Goal: Information Seeking & Learning: Learn about a topic

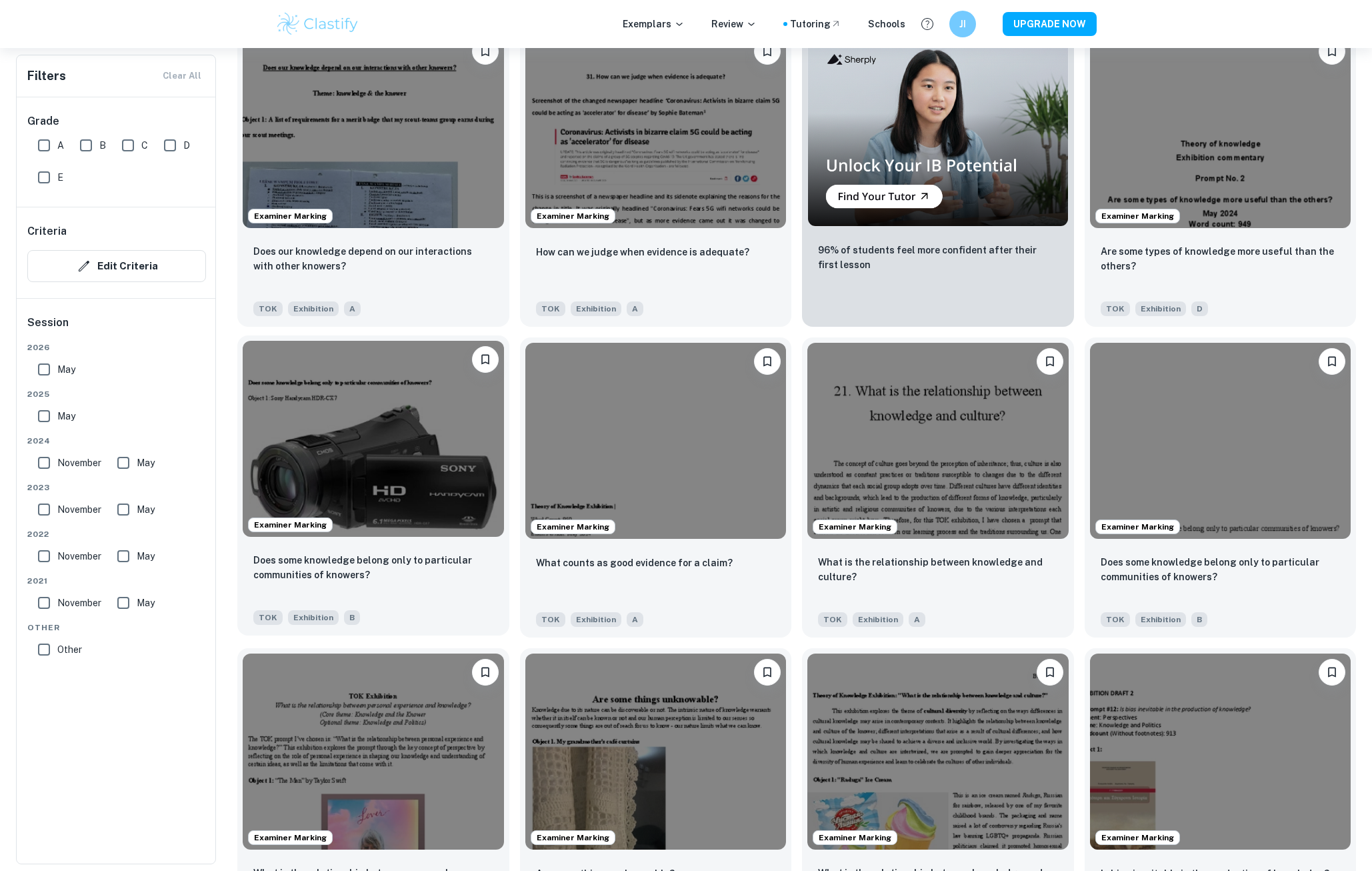
scroll to position [934, 0]
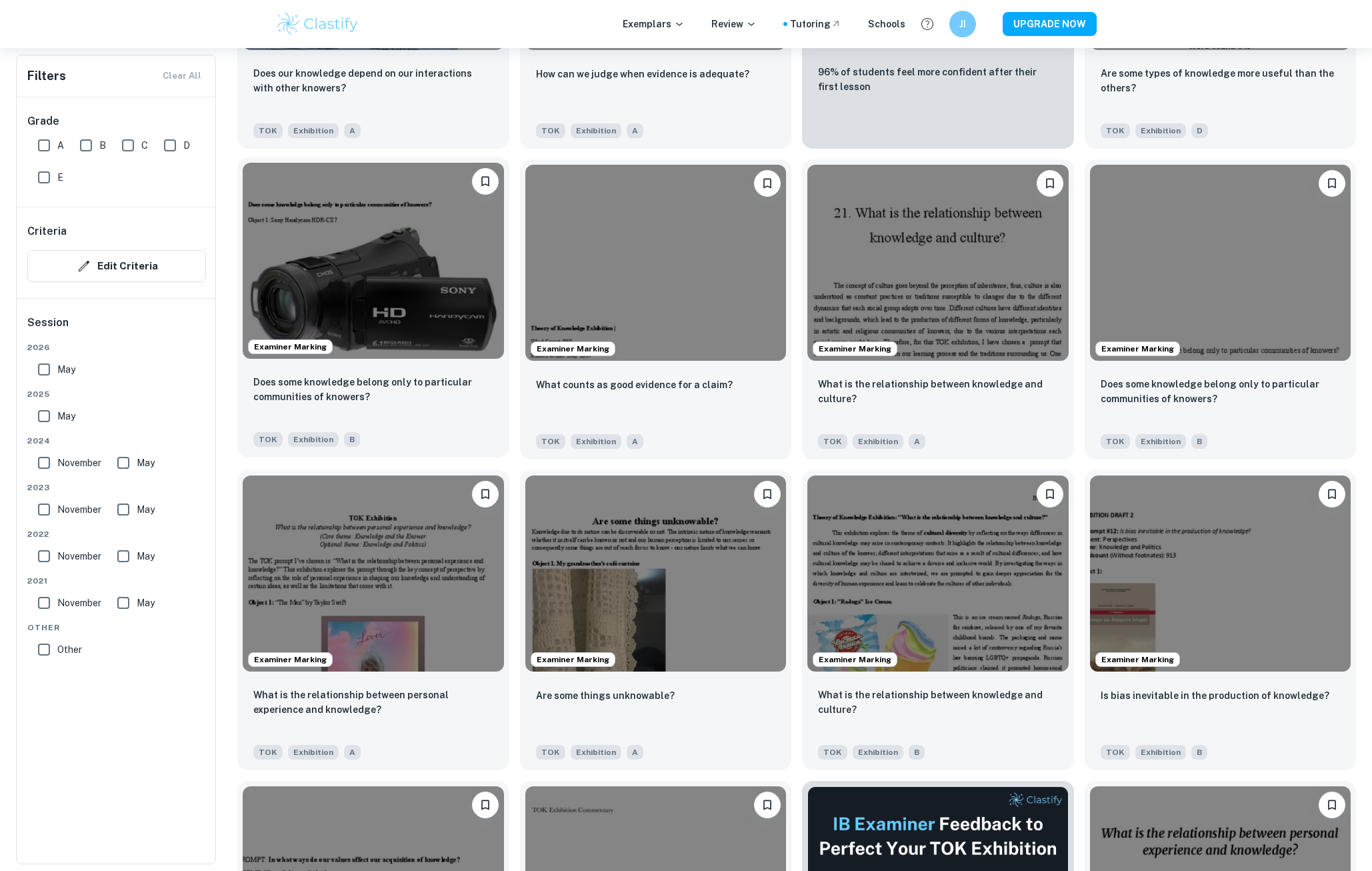
click at [411, 328] on img at bounding box center [372, 261] width 261 height 196
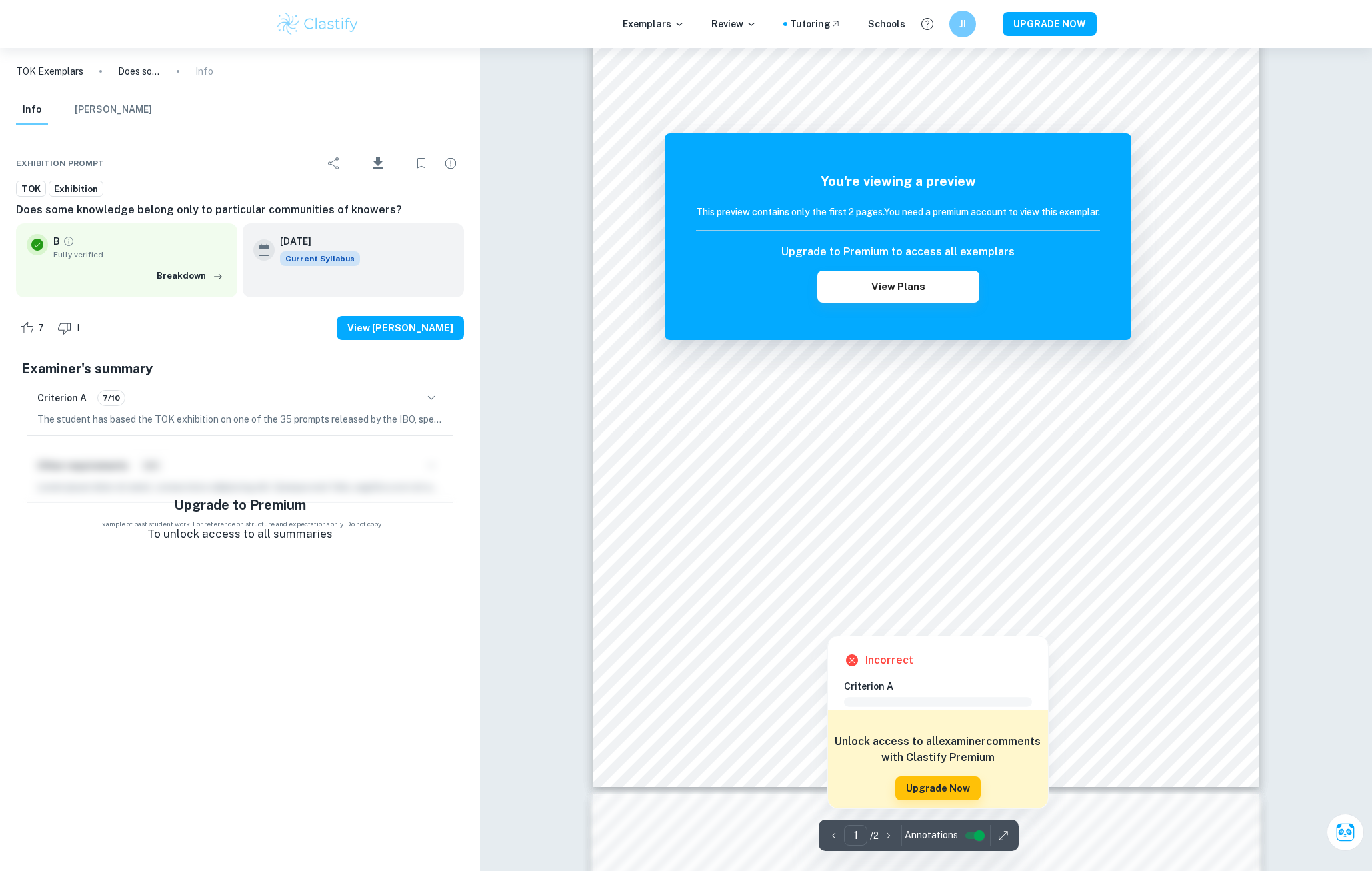
scroll to position [134, 0]
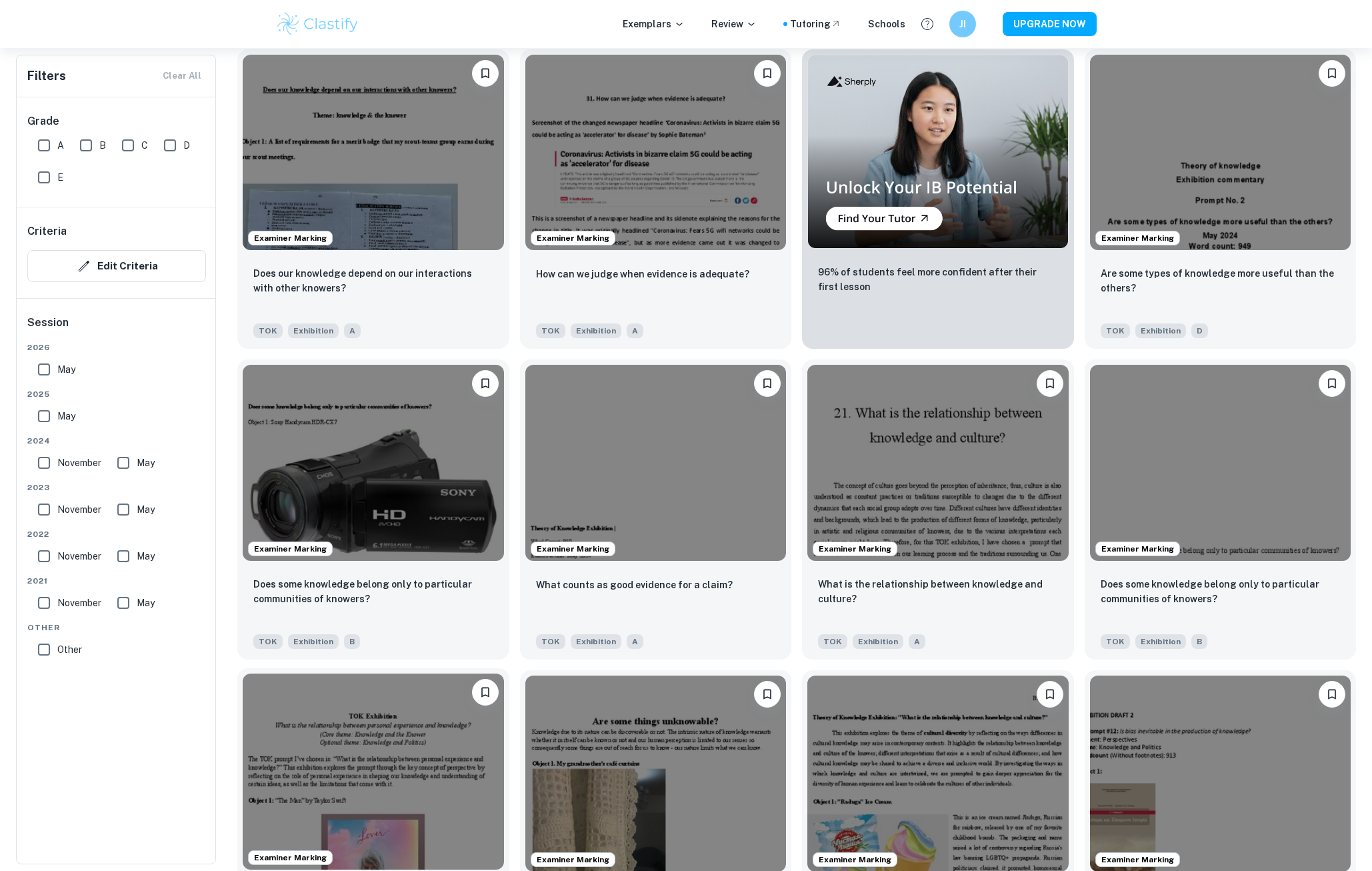
scroll to position [667, 0]
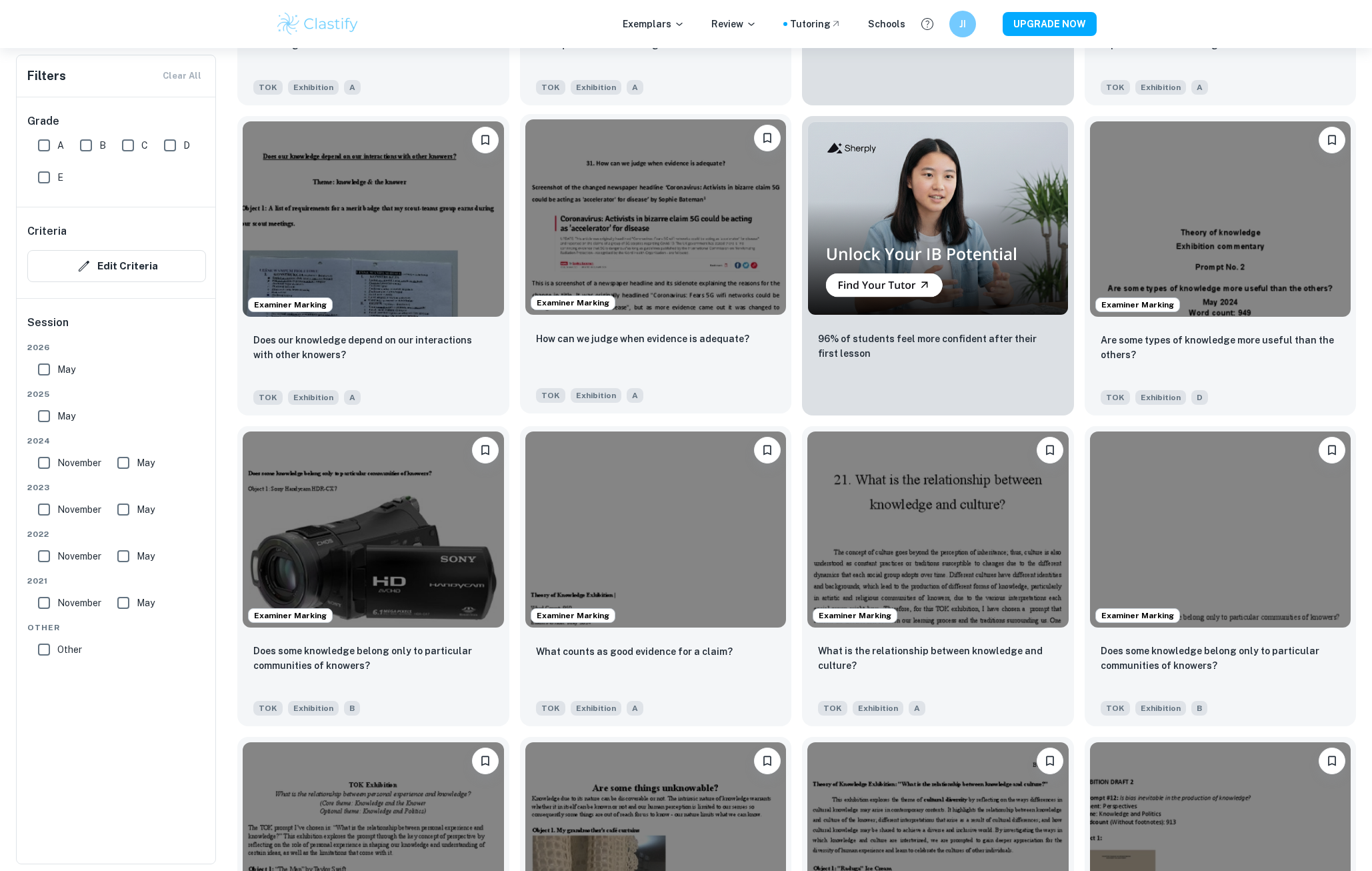
click at [674, 277] on img at bounding box center [656, 218] width 261 height 196
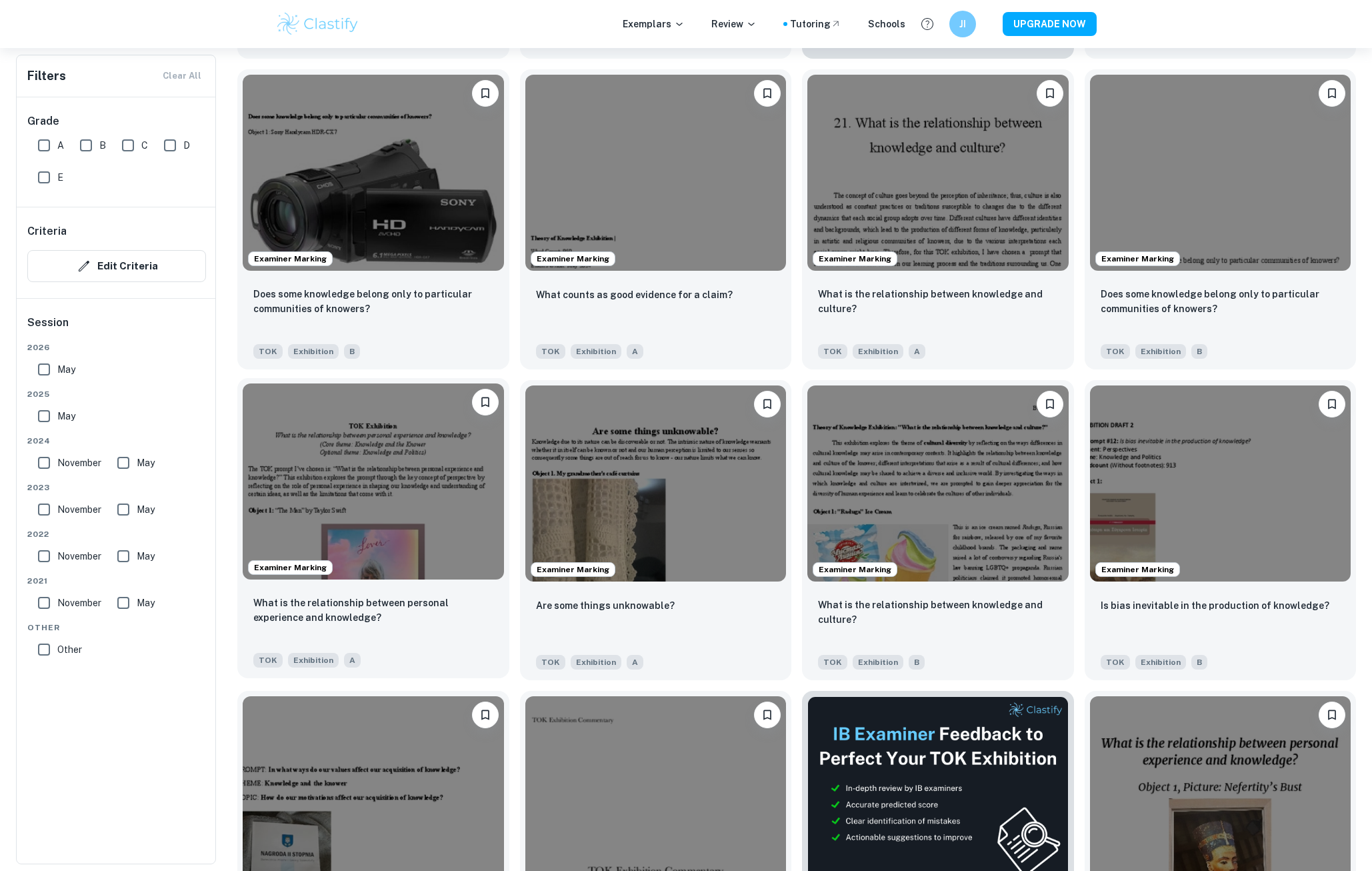
scroll to position [1067, 0]
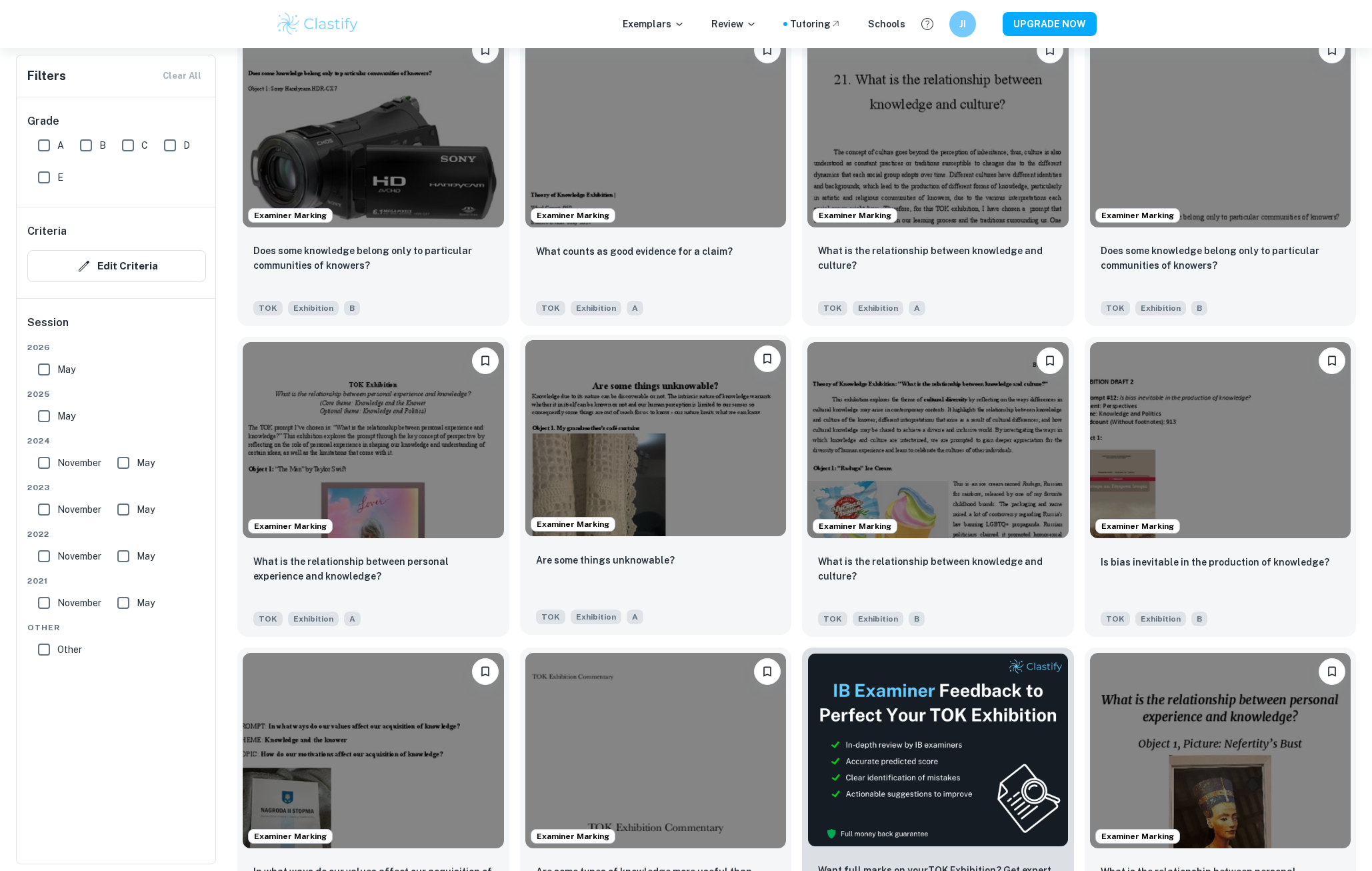
click at [687, 468] on img at bounding box center [656, 439] width 261 height 196
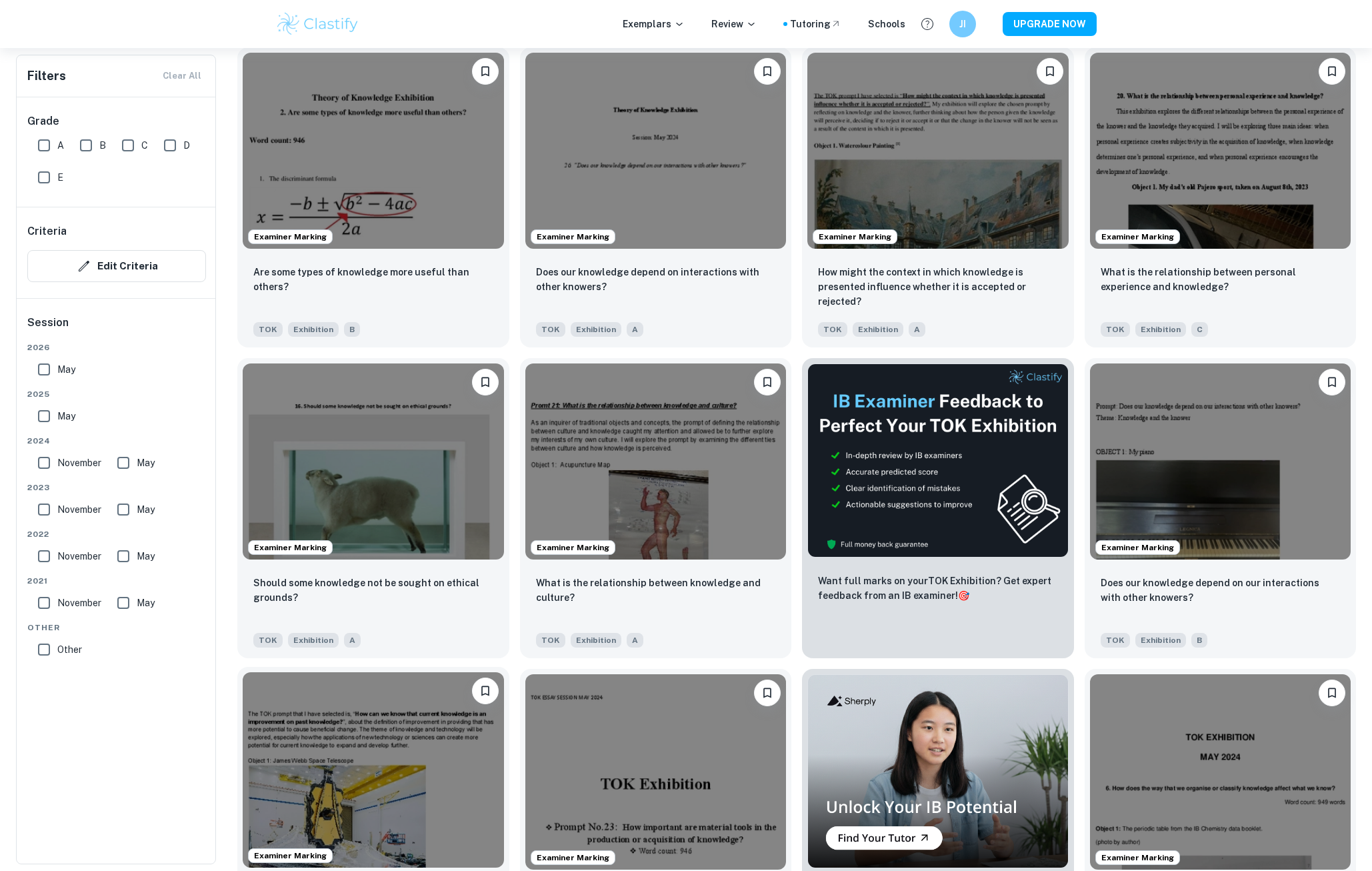
scroll to position [2533, 0]
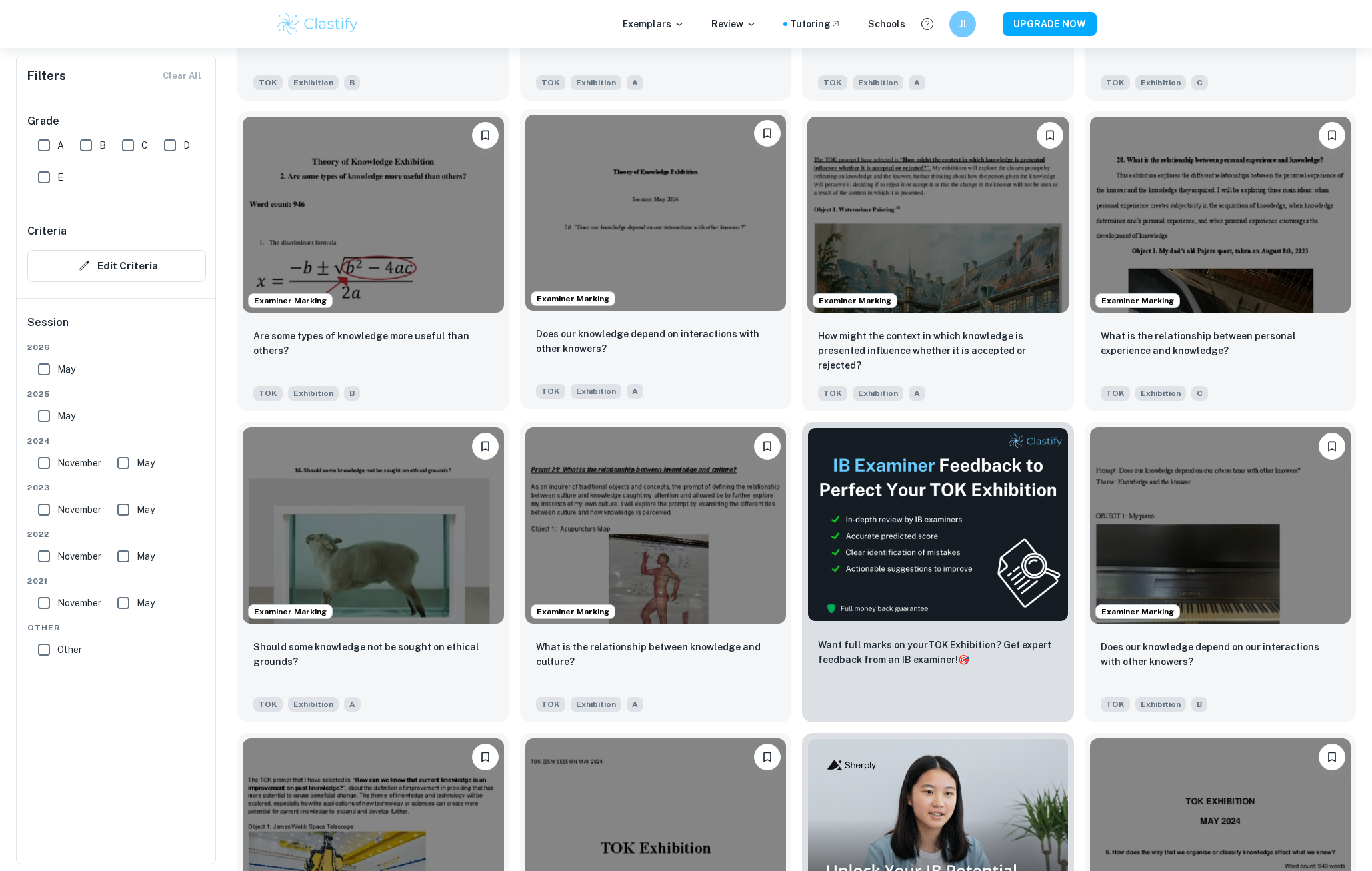
click at [614, 249] on img at bounding box center [656, 213] width 261 height 196
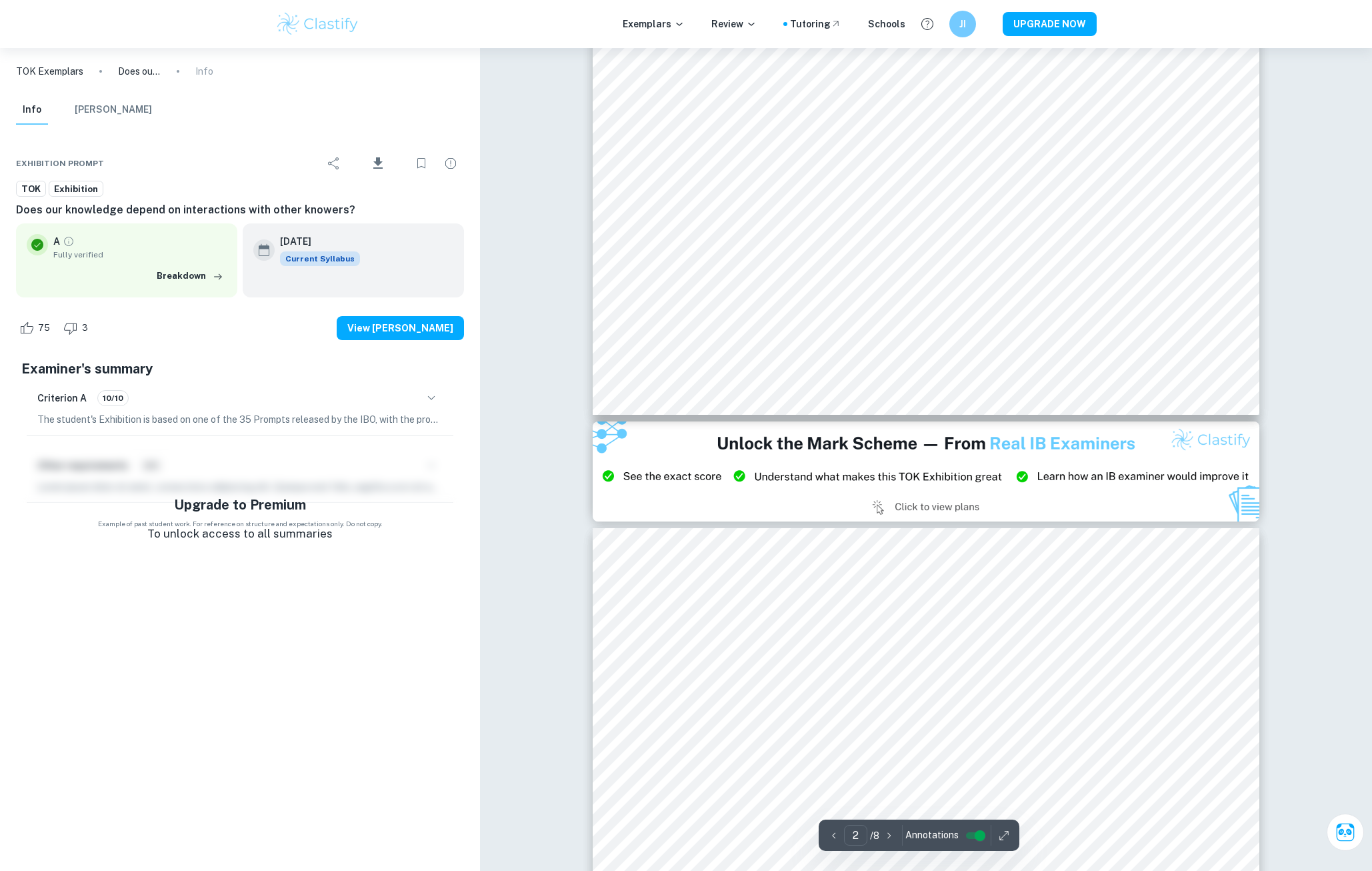
type input "3"
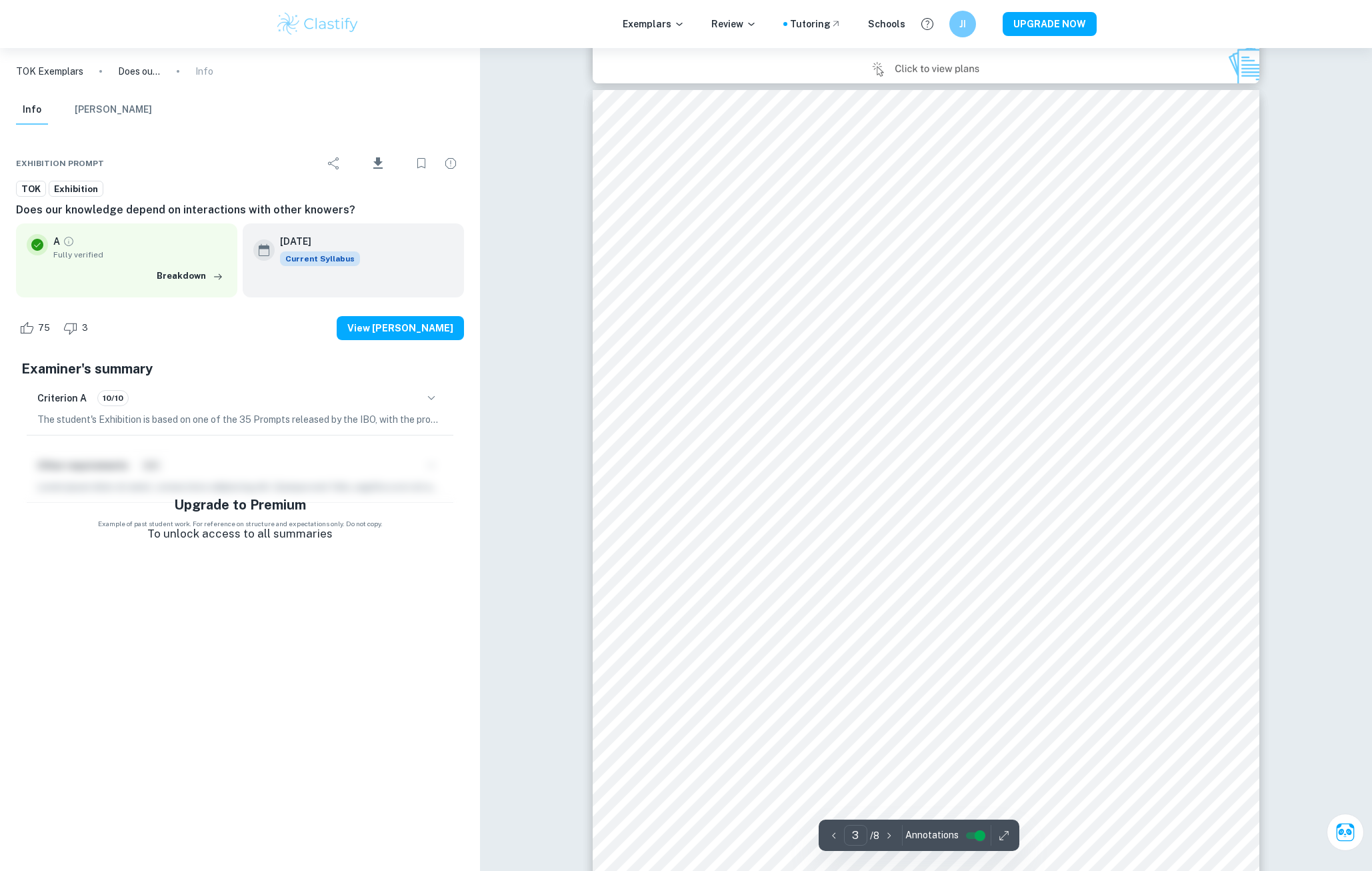
scroll to position [2068, 0]
